Goal: Check status: Check status

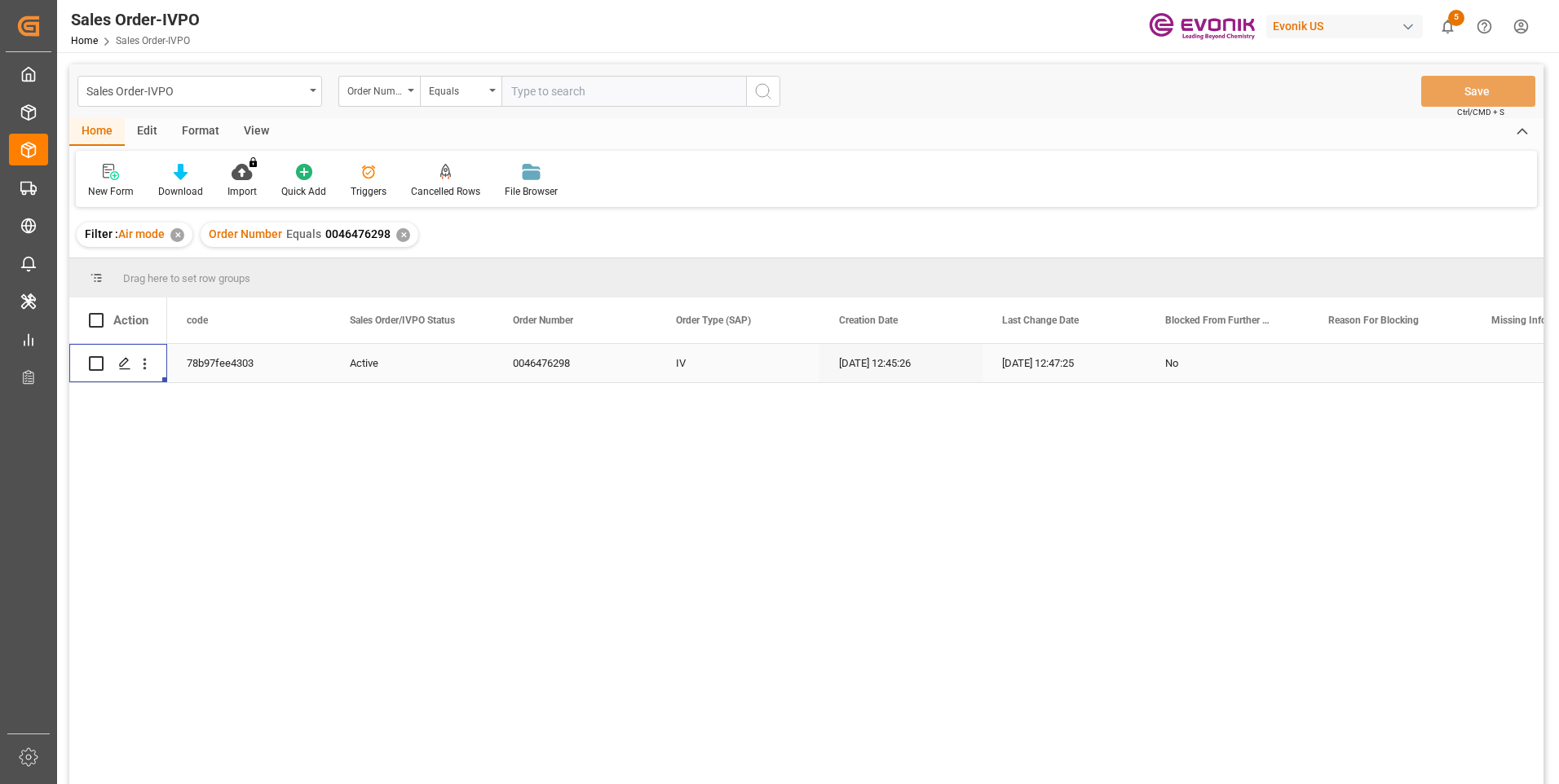
click at [574, 83] on input "text" at bounding box center [623, 91] width 244 height 31
paste input "0046473261"
type input "0046473261"
click at [409, 232] on div "Order Number Equals 0046476298 ✕" at bounding box center [309, 235] width 218 height 25
click at [403, 235] on div "✕" at bounding box center [403, 235] width 14 height 14
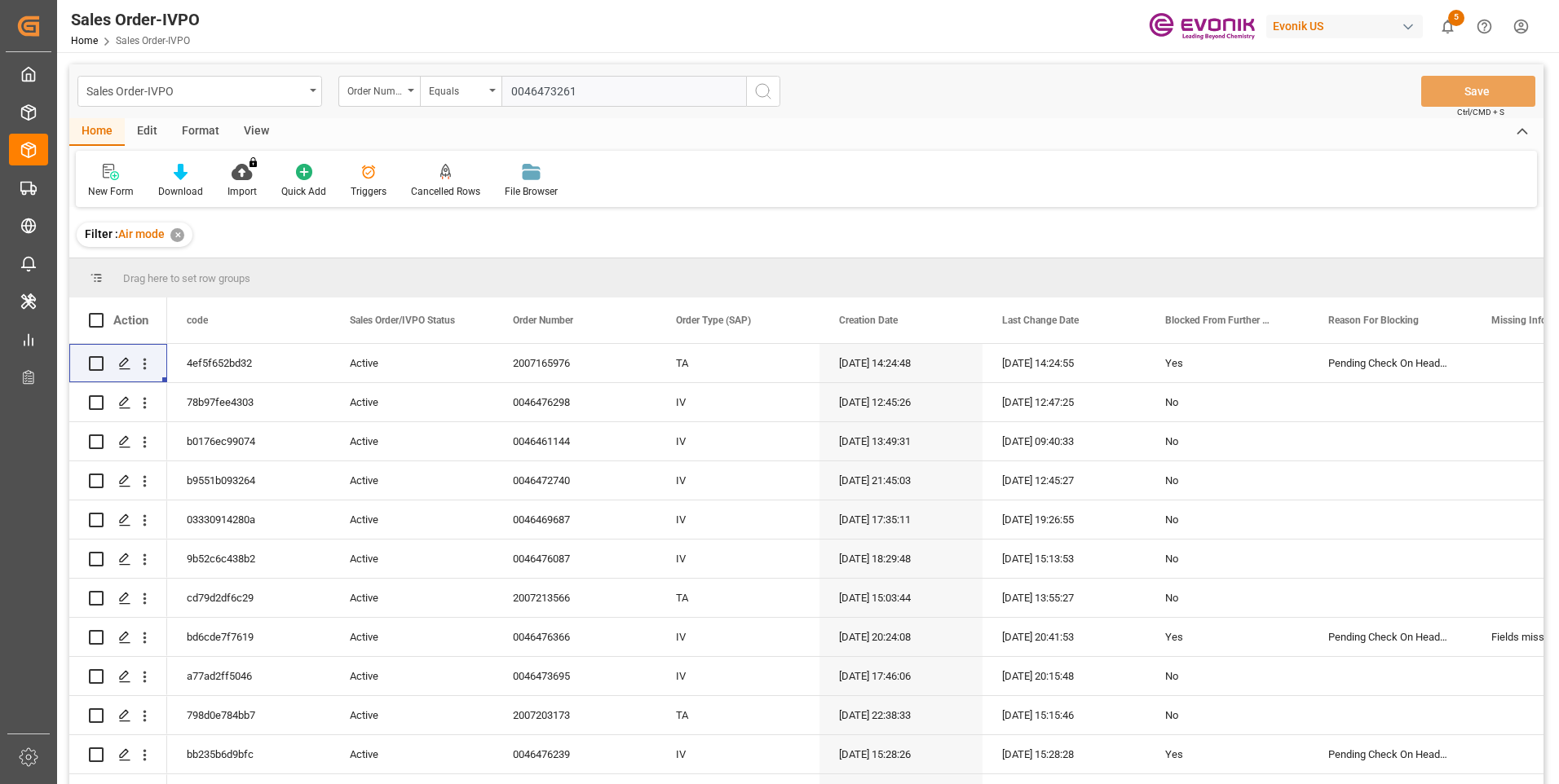
click at [762, 88] on icon "search button" at bounding box center [763, 91] width 20 height 20
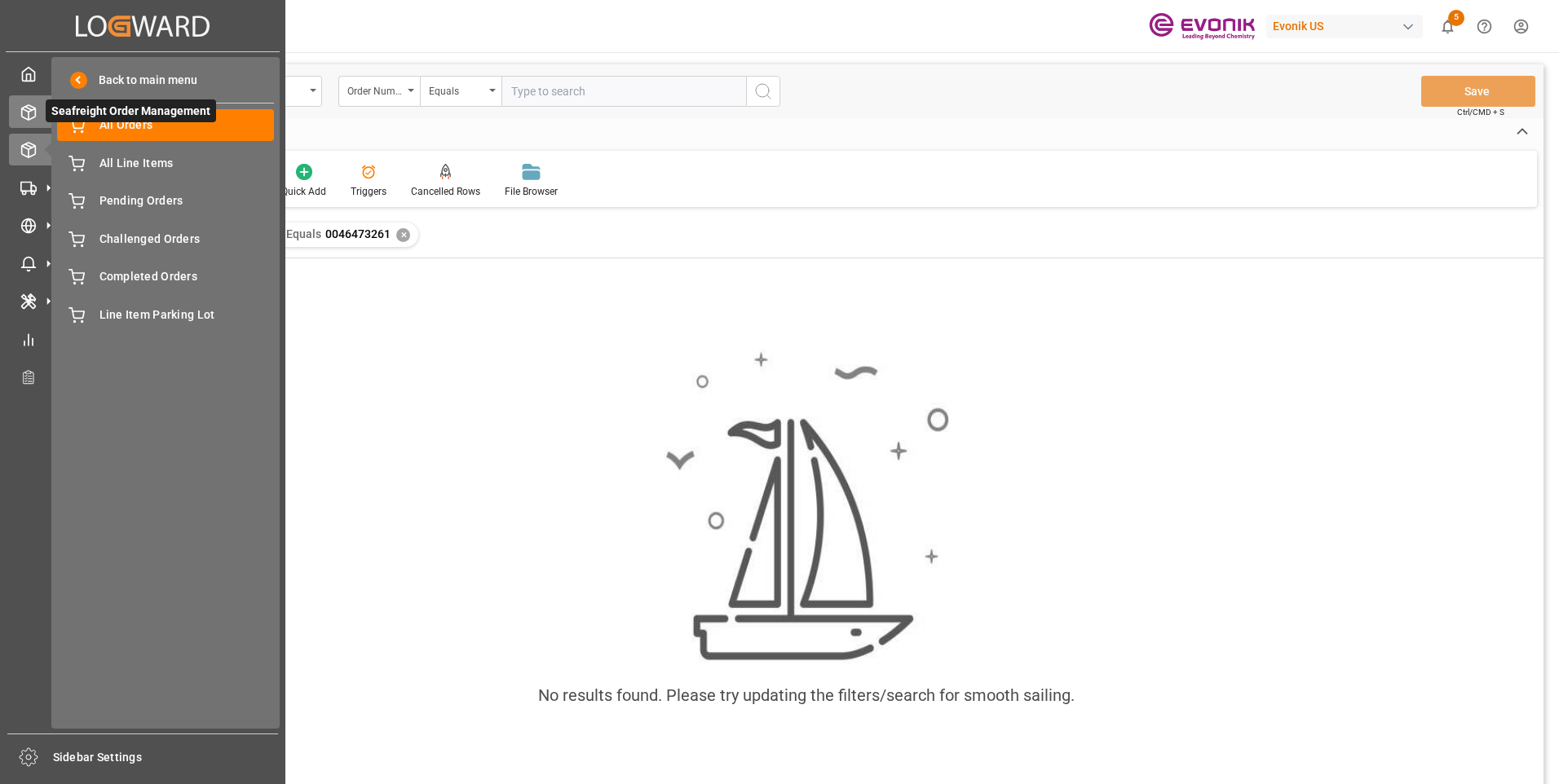
click at [37, 111] on div "Seafreight Order Management Seafreight Order Management" at bounding box center [142, 111] width 267 height 32
click at [146, 126] on span "All Orders" at bounding box center [187, 125] width 176 height 17
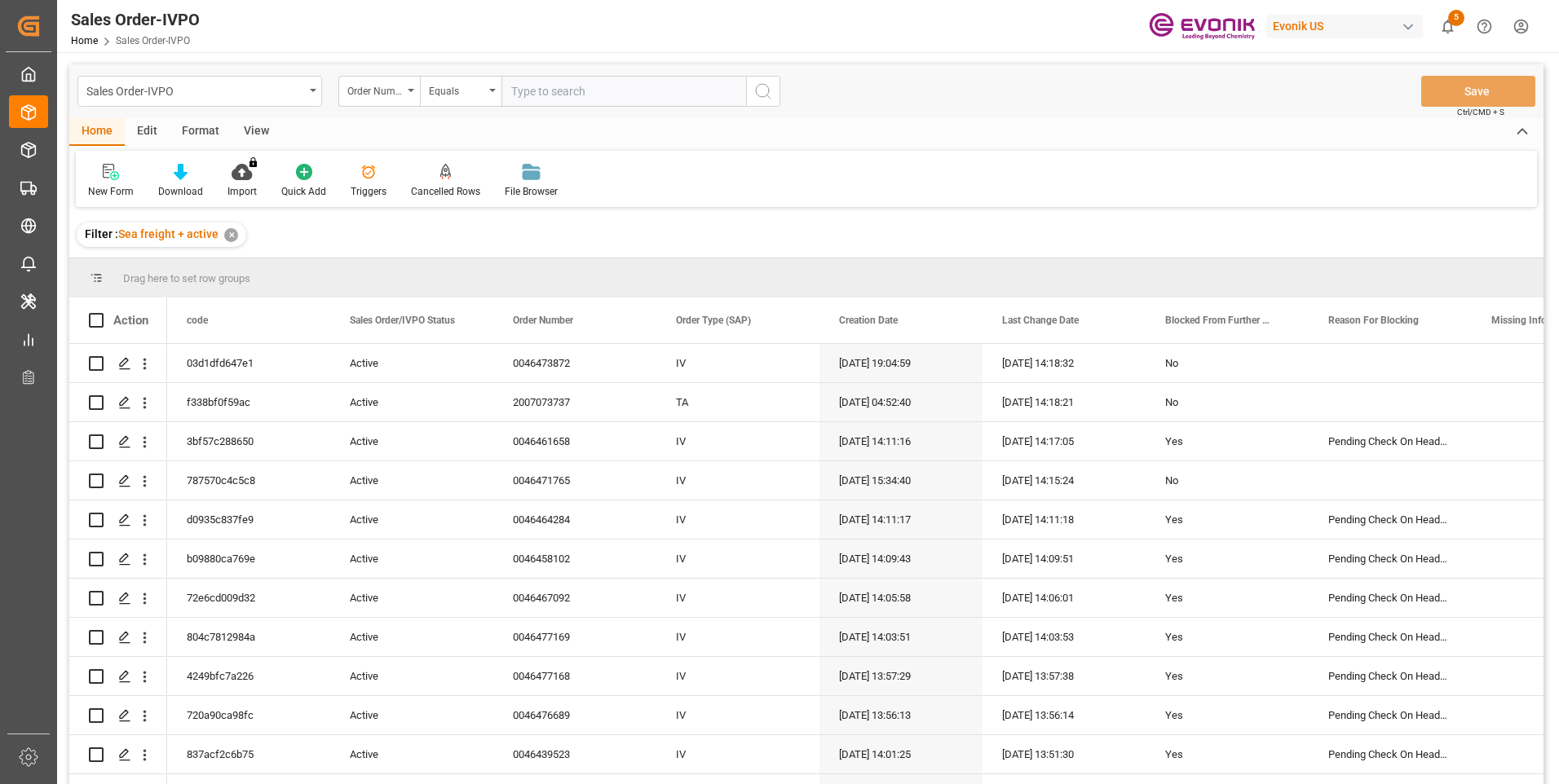
click at [525, 93] on input "text" at bounding box center [623, 91] width 244 height 31
paste input "0046473261"
type input "0046473261"
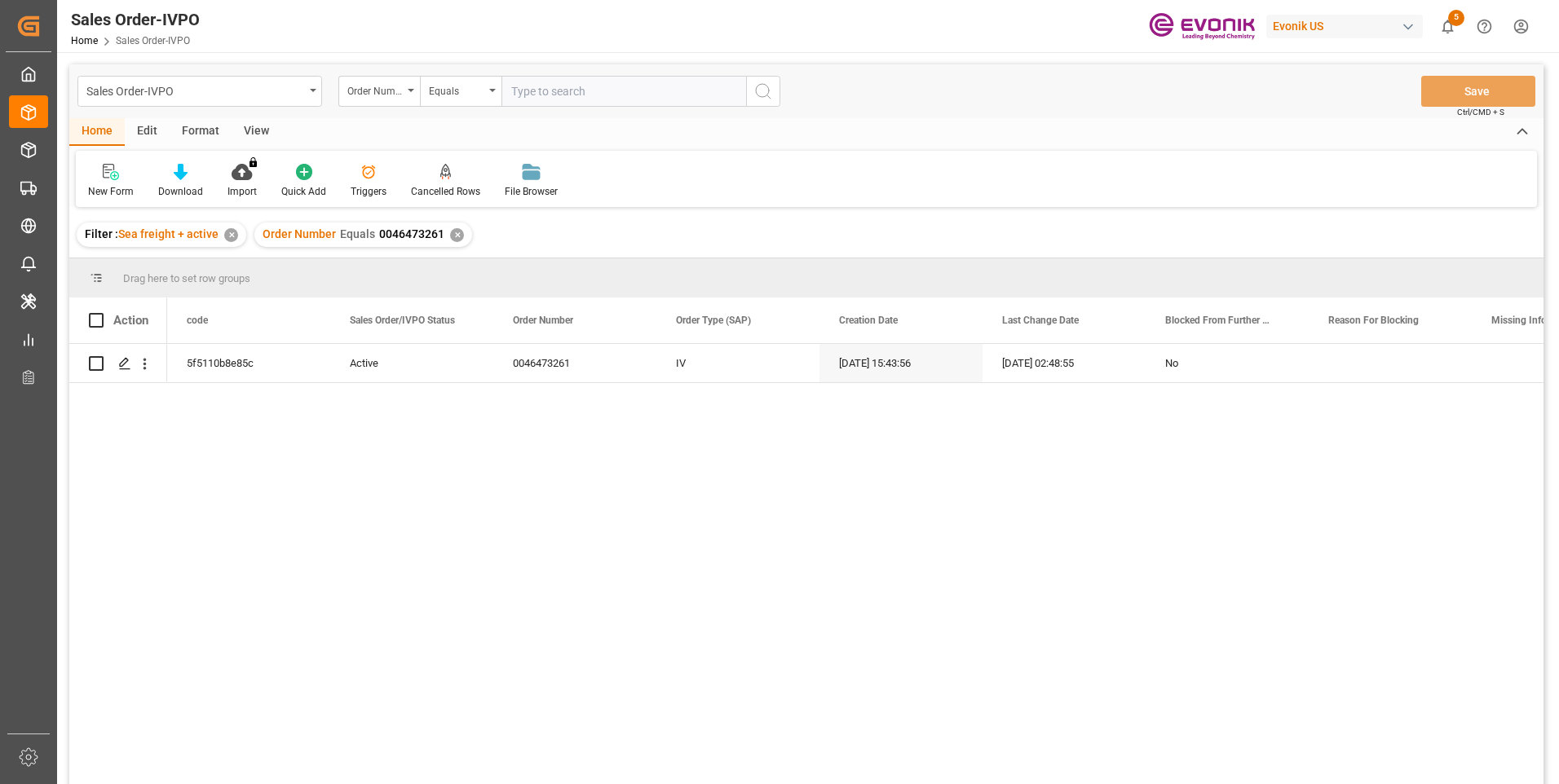
click at [252, 476] on div "5f5110b8e85c Active 0046473261 IV [DATE] 15:43:56 [DATE] 02:48:55 No" at bounding box center [855, 570] width 1376 height 451
click at [194, 429] on div "5f5110b8e85c Active 0046473261 IV [DATE] 15:43:56 [DATE] 02:48:55 No" at bounding box center [855, 570] width 1376 height 451
click at [140, 368] on icon "open menu" at bounding box center [145, 364] width 17 height 17
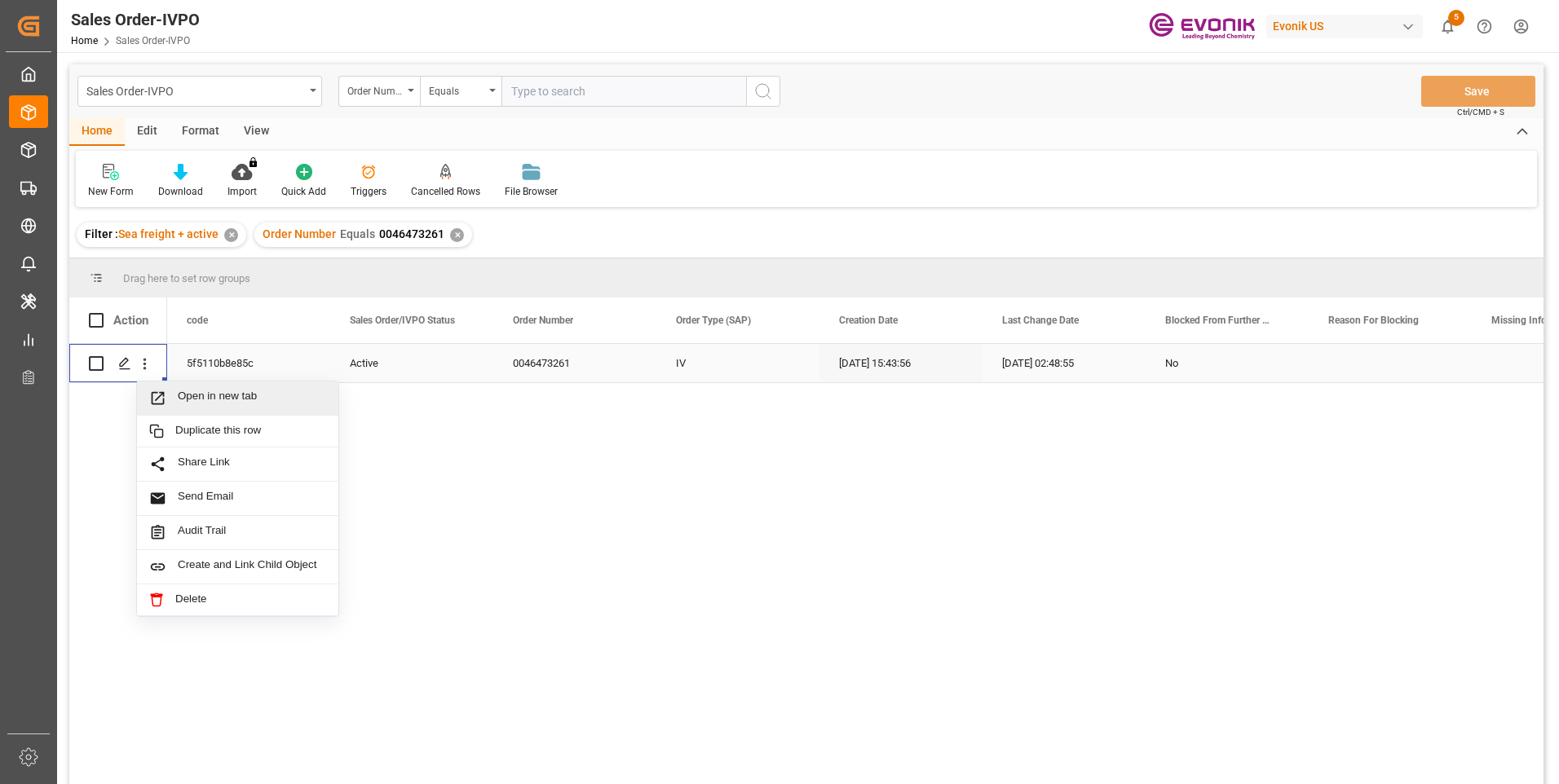
click at [183, 395] on span "Open in new tab" at bounding box center [251, 398] width 148 height 17
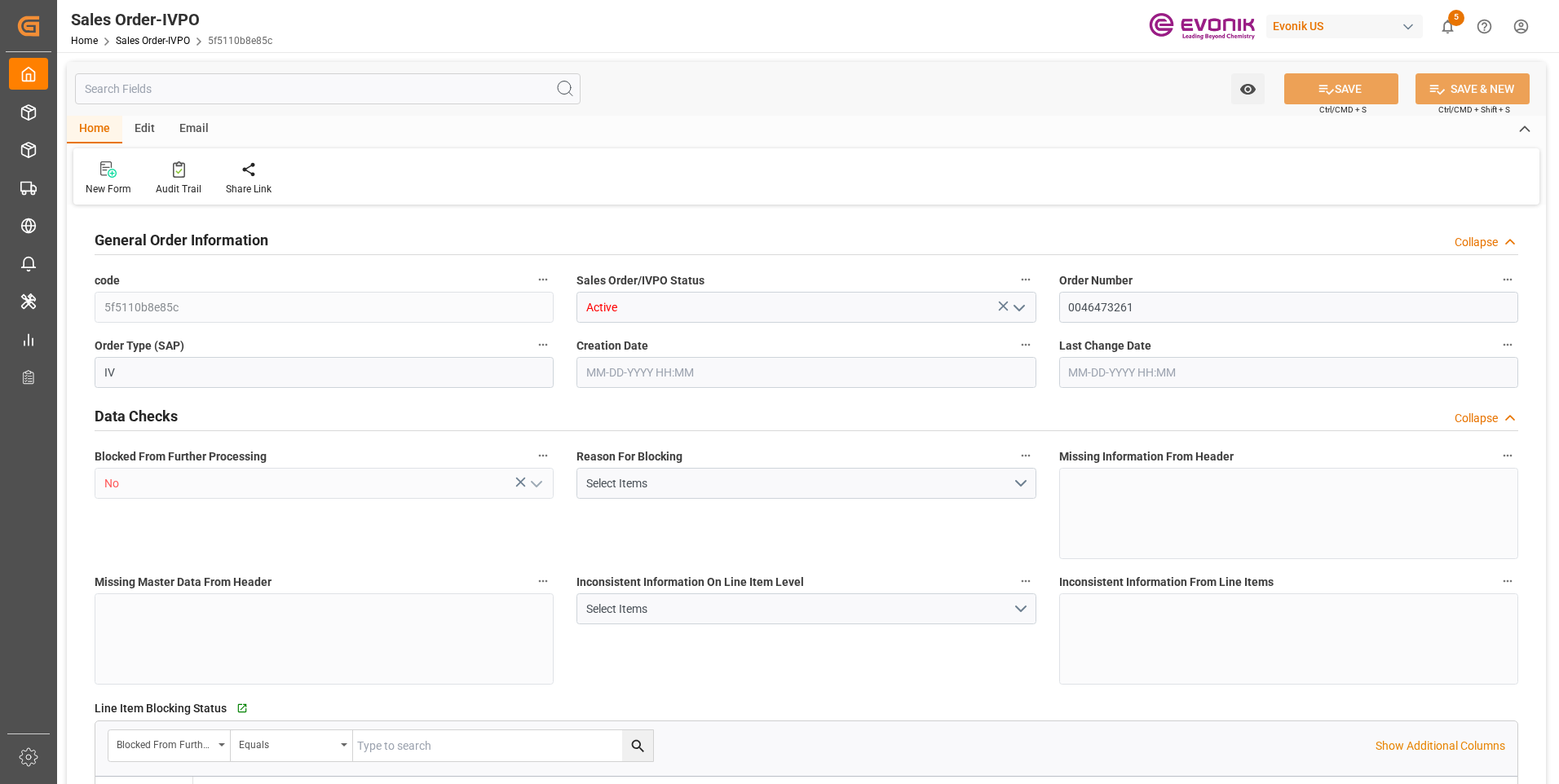
type input "TRIZT"
type input "0"
type input "1"
type input "2"
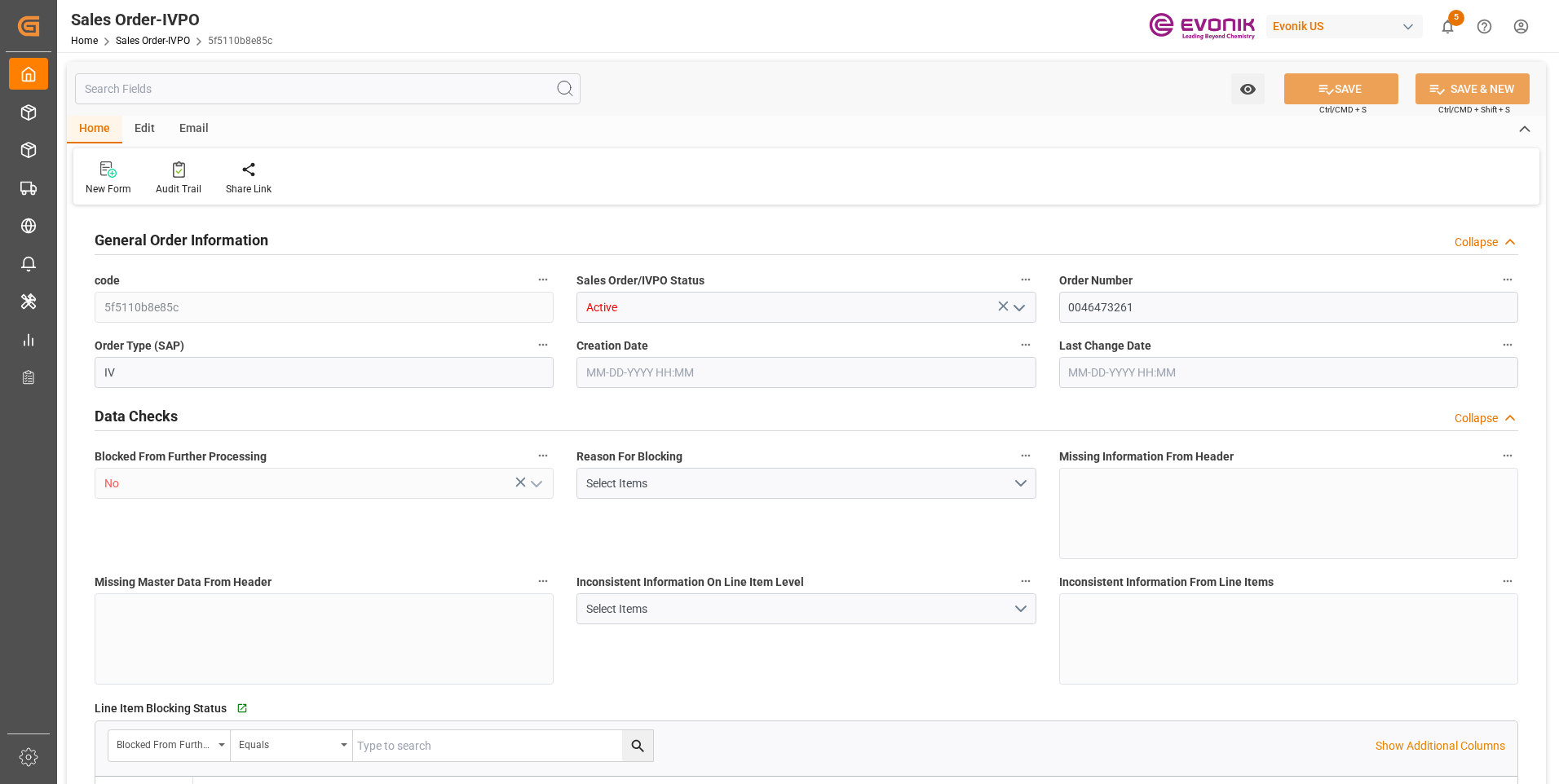
type input "16879.428"
type input "50.0978"
type input "17000"
type input "30"
type input "10-07-2025 15:43"
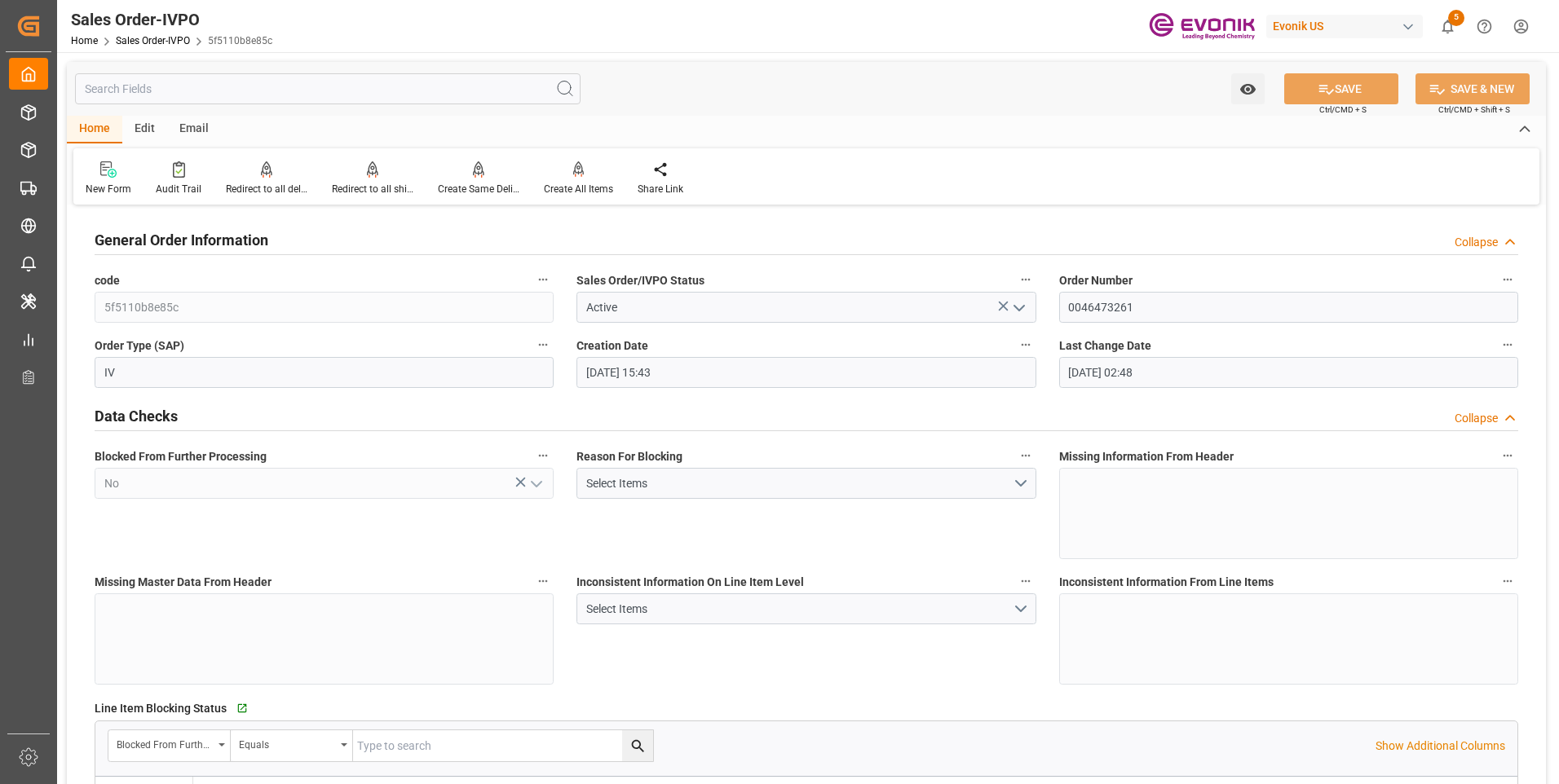
type input "10-08-2025 02:48"
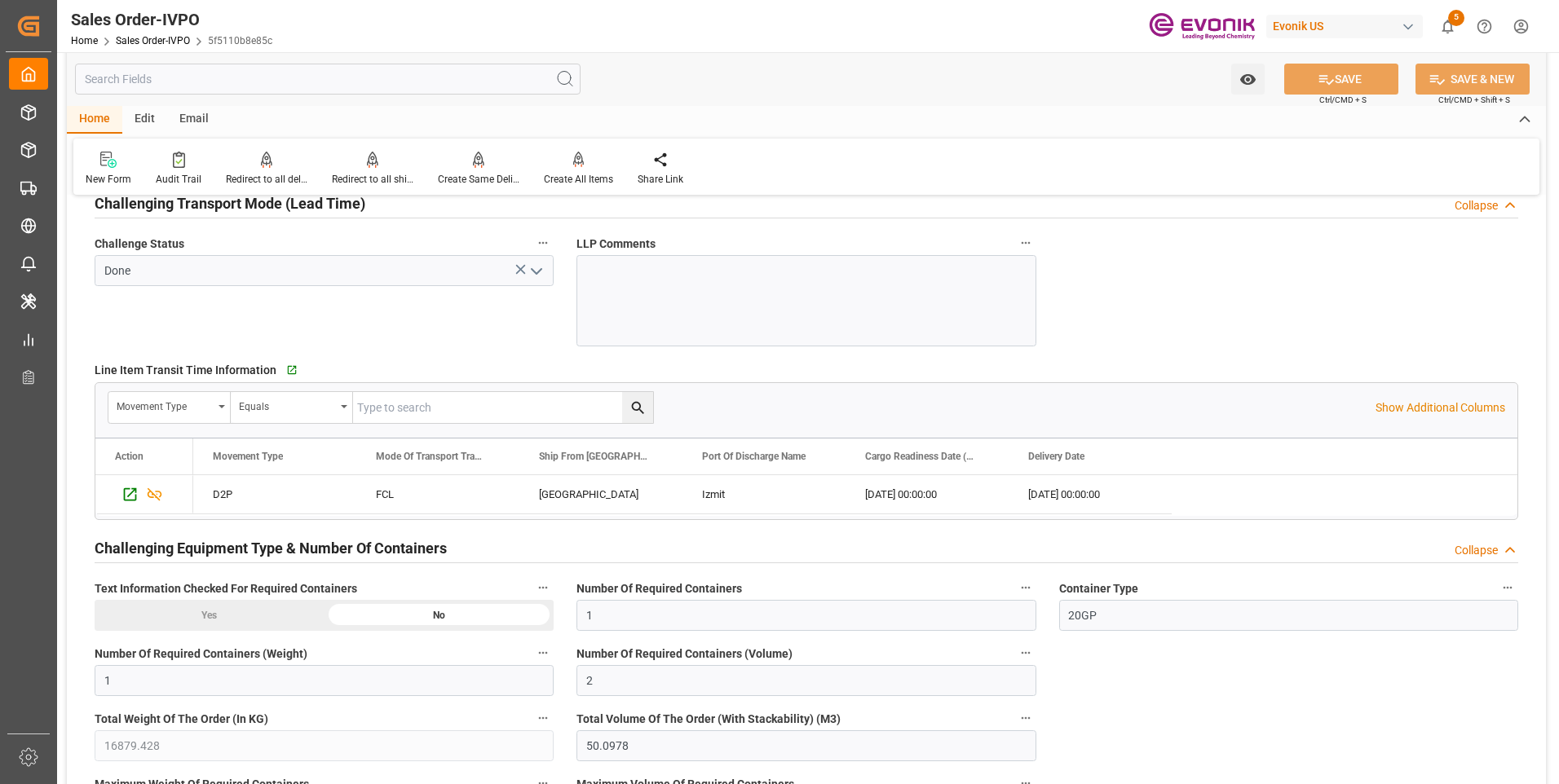
scroll to position [2690, 0]
